Goal: Transaction & Acquisition: Purchase product/service

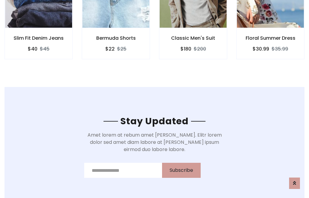
scroll to position [908, 0]
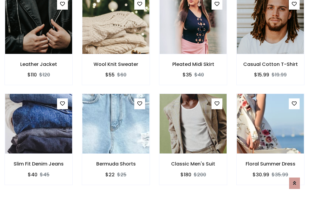
click at [154, 99] on div "Classic Men's Suit $180 $200" at bounding box center [192, 144] width 77 height 100
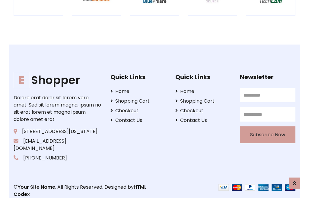
scroll to position [1148, 0]
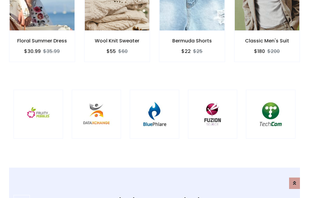
click at [154, 99] on img at bounding box center [154, 114] width 34 height 34
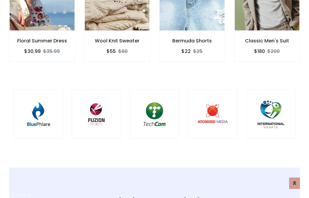
click at [154, 99] on img at bounding box center [154, 114] width 34 height 34
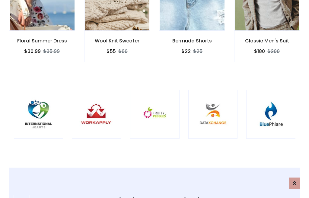
click at [154, 99] on img at bounding box center [155, 114] width 34 height 34
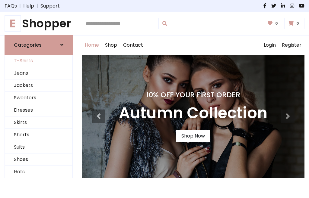
click at [39, 61] on link "T-Shirts" at bounding box center [39, 61] width 68 height 12
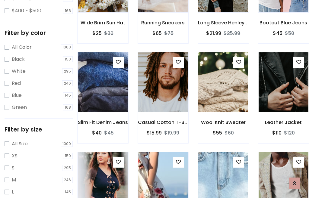
scroll to position [56, 0]
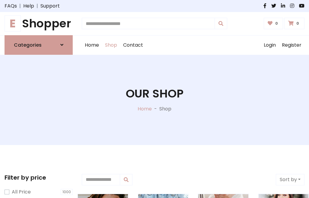
click at [39, 24] on h1 "E Shopper" at bounding box center [39, 24] width 68 height 14
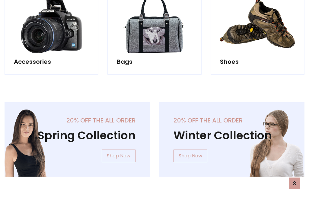
scroll to position [586, 0]
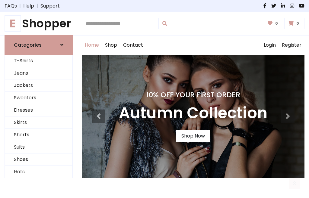
scroll to position [198, 0]
